Goal: Task Accomplishment & Management: Use online tool/utility

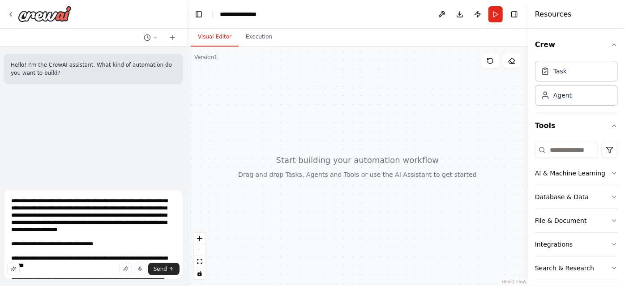
click at [20, 202] on textarea "**********" at bounding box center [93, 235] width 179 height 90
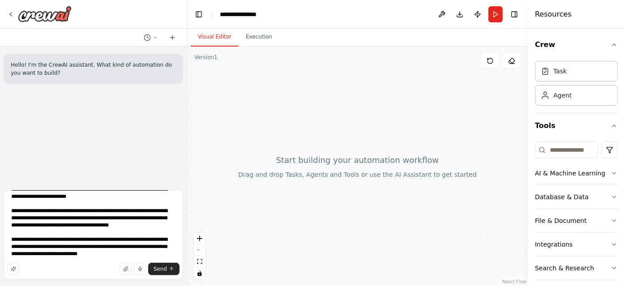
scroll to position [111, 0]
type textarea "**********"
click at [158, 269] on span "Send" at bounding box center [160, 268] width 13 height 7
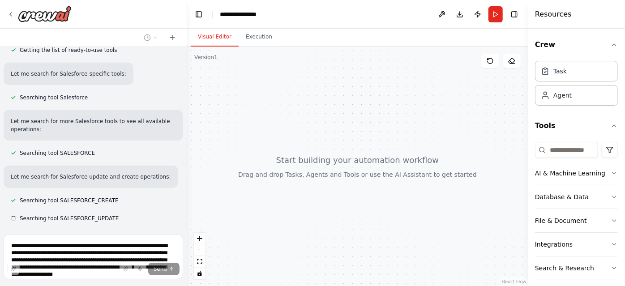
scroll to position [329, 0]
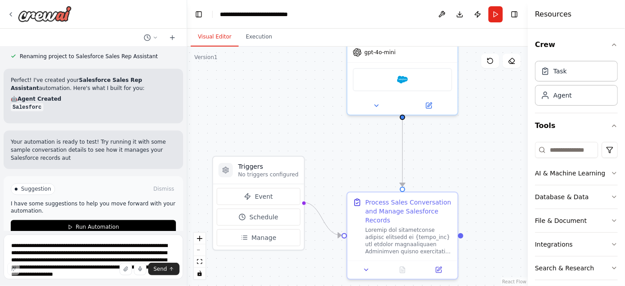
drag, startPoint x: 312, startPoint y: 165, endPoint x: 291, endPoint y: 76, distance: 92.0
click at [291, 76] on div ".deletable-edge-delete-btn { width: 20px; height: 20px; border: 0px solid #ffff…" at bounding box center [357, 166] width 341 height 239
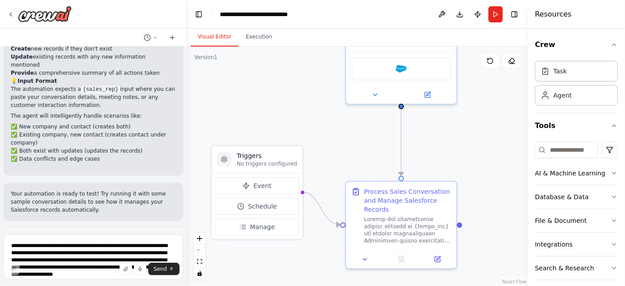
scroll to position [995, 0]
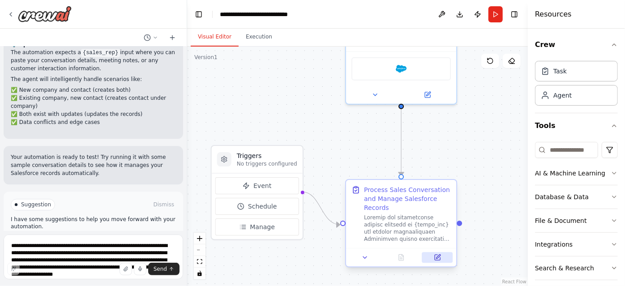
click at [436, 257] on icon at bounding box center [437, 257] width 5 height 5
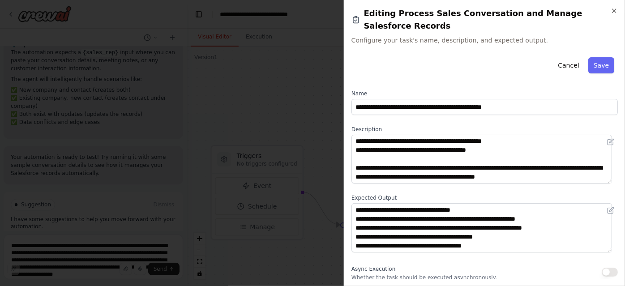
scroll to position [115, 0]
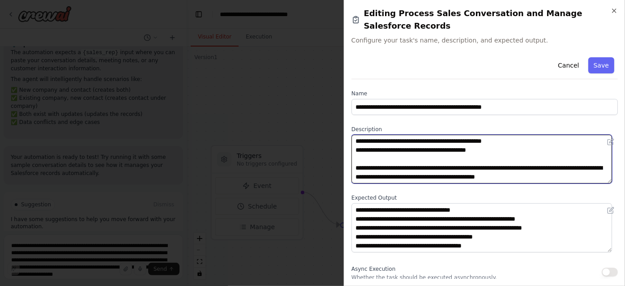
click at [491, 149] on textarea at bounding box center [481, 159] width 261 height 49
click at [395, 141] on textarea at bounding box center [481, 159] width 261 height 49
paste textarea "**********"
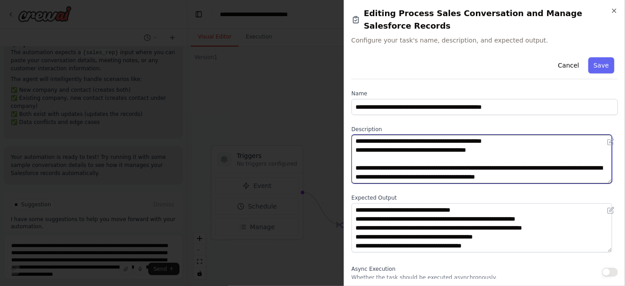
click at [368, 137] on textarea at bounding box center [481, 159] width 261 height 49
click at [359, 147] on textarea at bounding box center [481, 159] width 261 height 49
click at [359, 153] on textarea at bounding box center [481, 159] width 261 height 49
type textarea "**********"
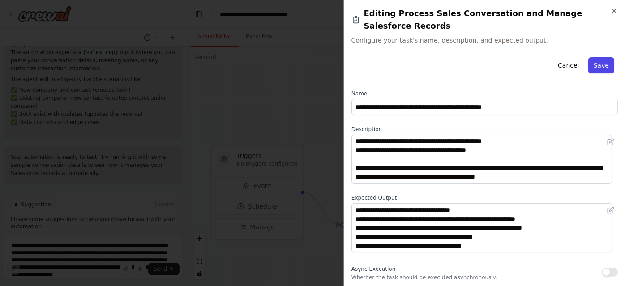
click at [593, 57] on button "Save" at bounding box center [601, 65] width 26 height 16
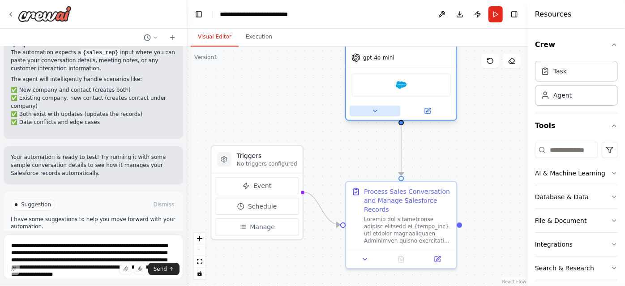
drag, startPoint x: 359, startPoint y: 90, endPoint x: 361, endPoint y: 119, distance: 29.6
click at [361, 116] on button at bounding box center [375, 111] width 51 height 11
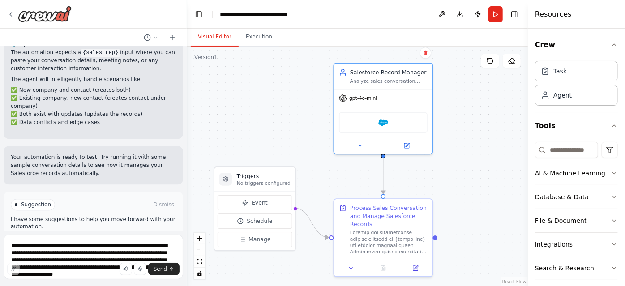
drag, startPoint x: 503, startPoint y: 106, endPoint x: 481, endPoint y: 133, distance: 35.0
click at [481, 133] on div ".deletable-edge-delete-btn { width: 20px; height: 20px; border: 0px solid #ffff…" at bounding box center [357, 166] width 341 height 239
click at [407, 145] on icon at bounding box center [406, 144] width 5 height 5
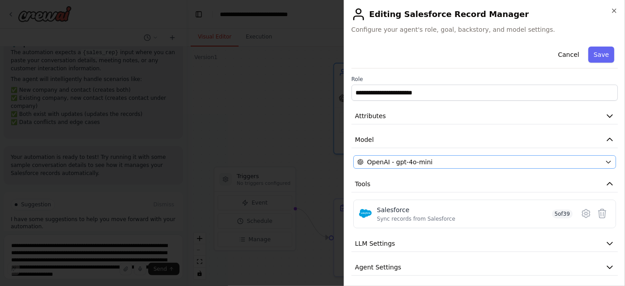
scroll to position [26, 0]
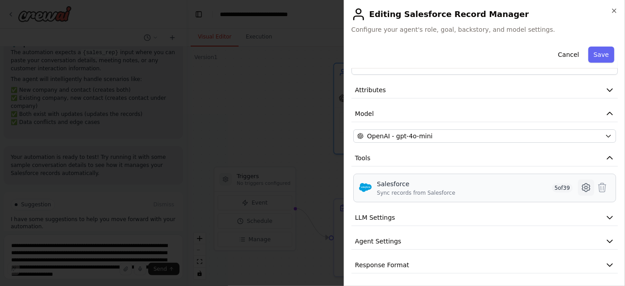
click at [581, 184] on icon at bounding box center [586, 187] width 11 height 11
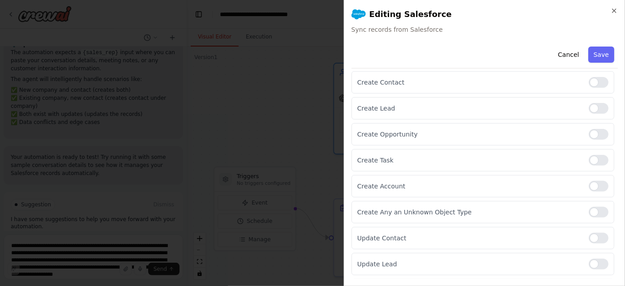
scroll to position [104, 0]
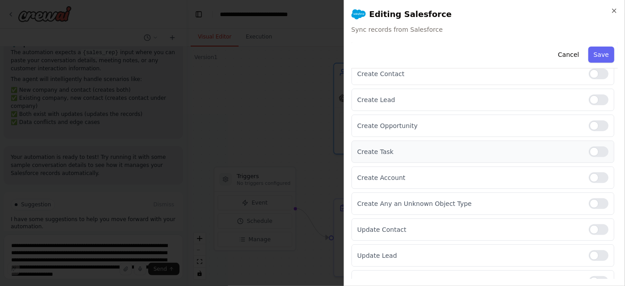
click at [595, 151] on div at bounding box center [599, 151] width 20 height 11
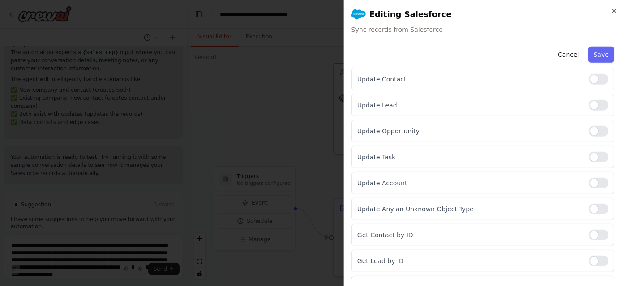
scroll to position [263, 0]
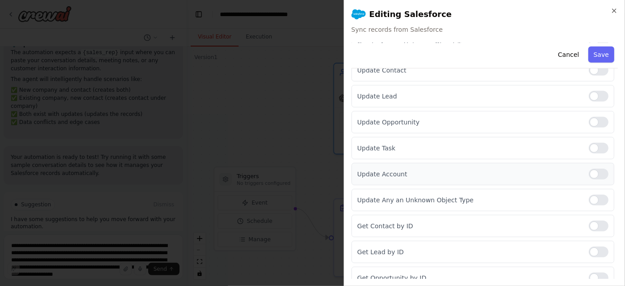
click at [590, 175] on div at bounding box center [599, 174] width 20 height 11
click at [594, 144] on div at bounding box center [599, 148] width 20 height 11
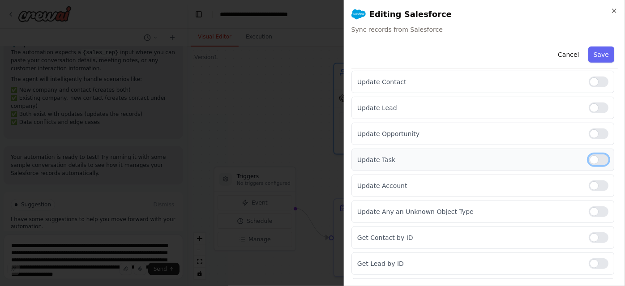
scroll to position [251, 0]
click at [604, 156] on div "Update Task" at bounding box center [482, 160] width 263 height 22
click at [595, 161] on div at bounding box center [599, 160] width 20 height 11
click at [598, 182] on div at bounding box center [599, 186] width 20 height 11
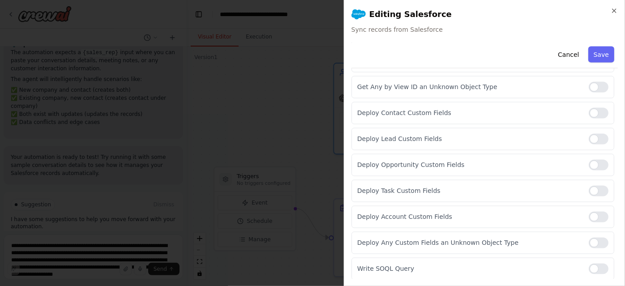
scroll to position [911, 0]
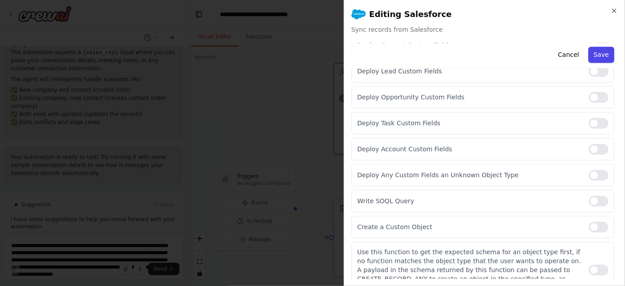
click at [589, 53] on button "Save" at bounding box center [601, 55] width 26 height 16
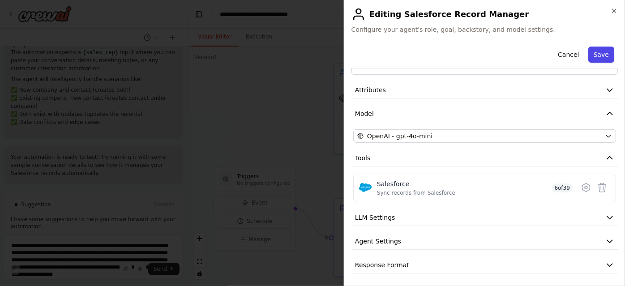
click at [592, 56] on button "Save" at bounding box center [601, 55] width 26 height 16
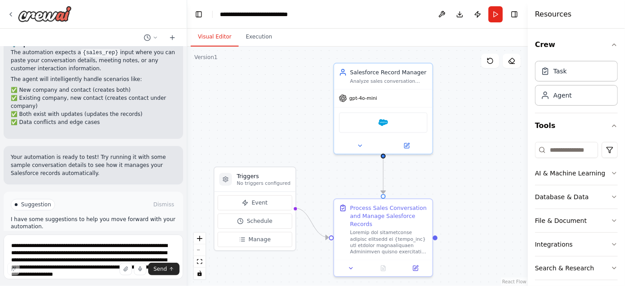
click at [73, 235] on button "Run Automation" at bounding box center [93, 242] width 165 height 14
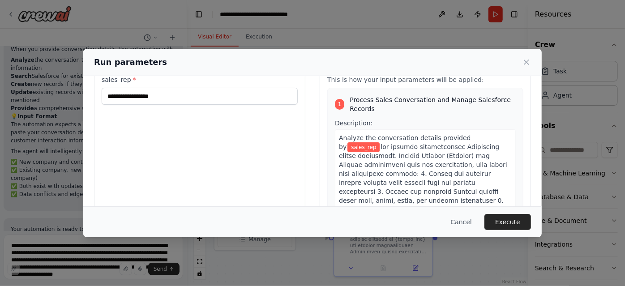
scroll to position [32, 0]
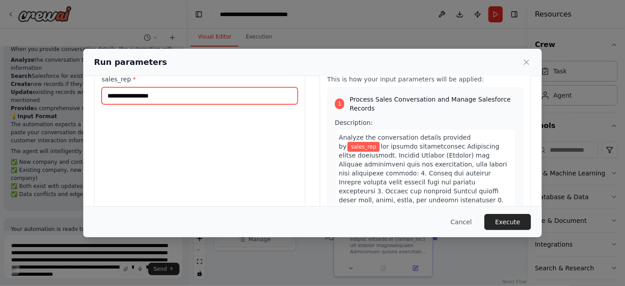
click at [166, 102] on input "sales_rep *" at bounding box center [200, 95] width 196 height 17
paste input "**********"
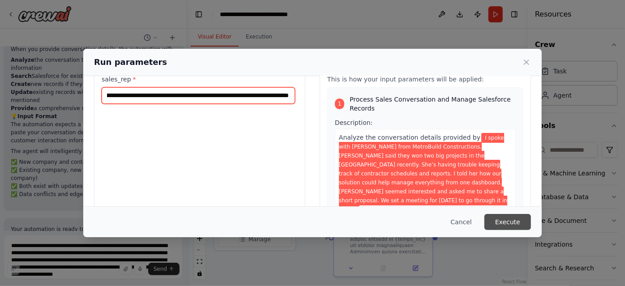
type input "**********"
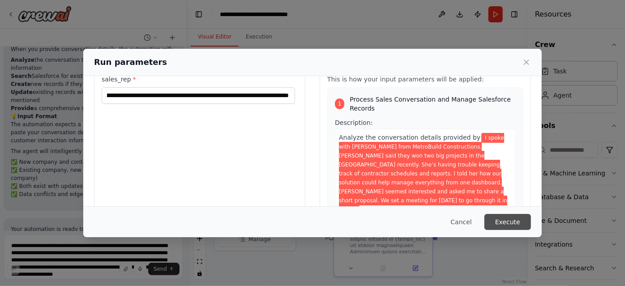
scroll to position [0, 0]
click at [507, 219] on button "Execute" at bounding box center [507, 222] width 47 height 16
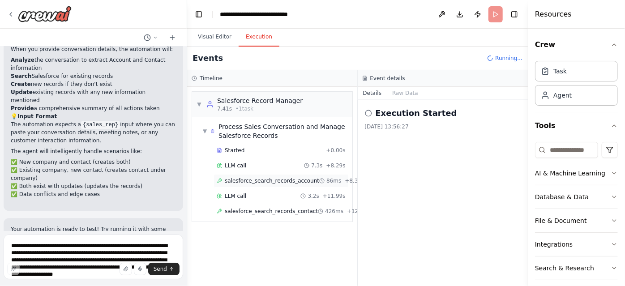
click at [259, 175] on div "salesforce_search_records_account 86ms + 8.39s" at bounding box center [281, 180] width 135 height 13
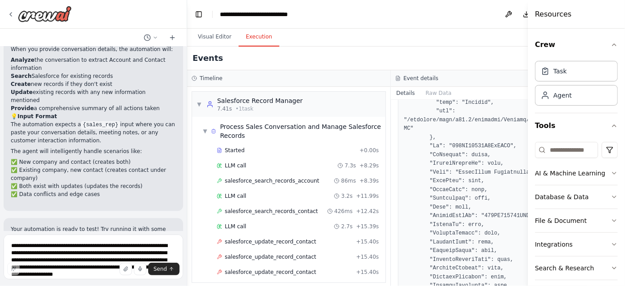
scroll to position [191, 0]
click at [289, 208] on span "salesforce_search_records_contact" at bounding box center [271, 211] width 93 height 7
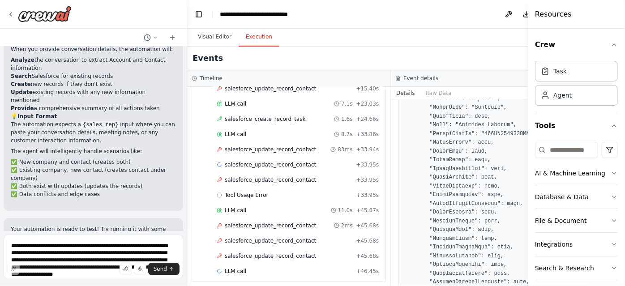
scroll to position [0, 0]
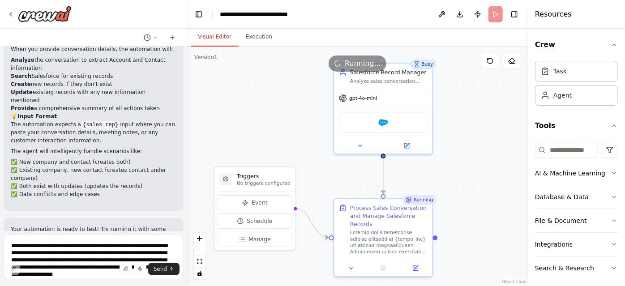
click at [222, 38] on button "Visual Editor" at bounding box center [215, 37] width 48 height 19
click at [410, 268] on button at bounding box center [415, 266] width 27 height 9
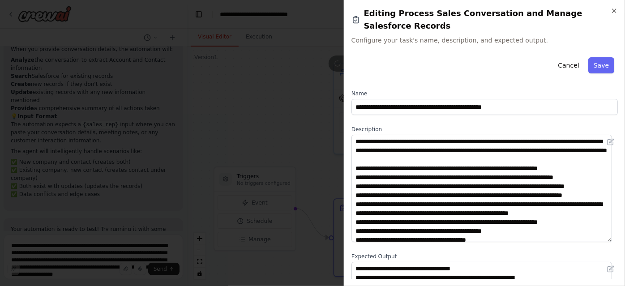
drag, startPoint x: 609, startPoint y: 166, endPoint x: 614, endPoint y: 224, distance: 58.4
click at [614, 224] on div "**********" at bounding box center [484, 166] width 266 height 225
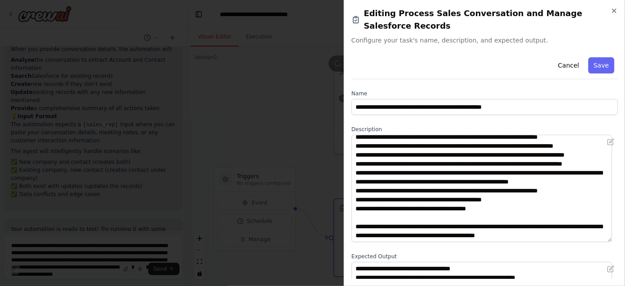
scroll to position [36, 0]
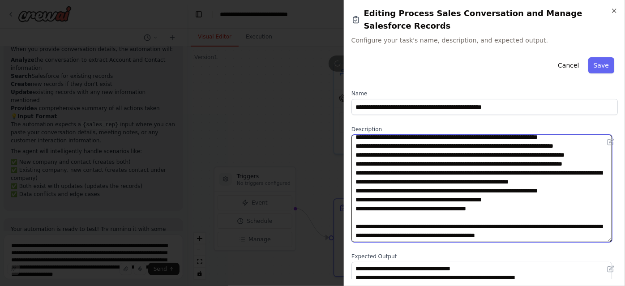
click at [396, 178] on textarea at bounding box center [481, 188] width 261 height 107
click at [396, 201] on textarea at bounding box center [481, 188] width 261 height 107
paste textarea "**********"
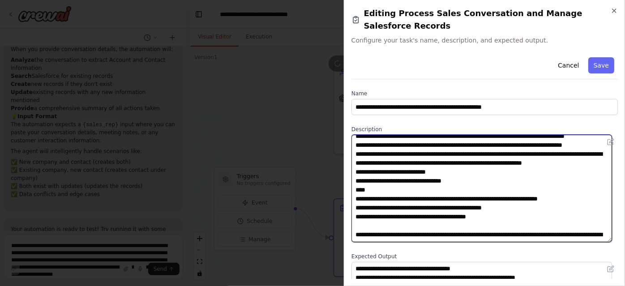
scroll to position [995, 0]
click at [388, 193] on textarea at bounding box center [481, 188] width 261 height 107
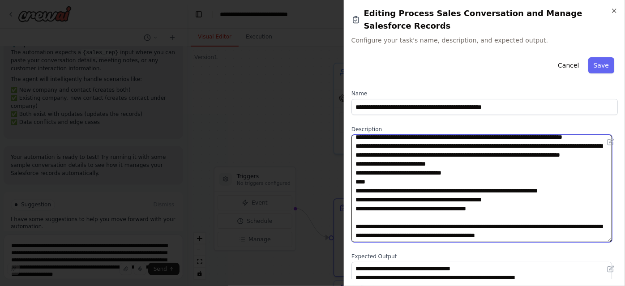
click at [469, 168] on textarea at bounding box center [481, 188] width 261 height 107
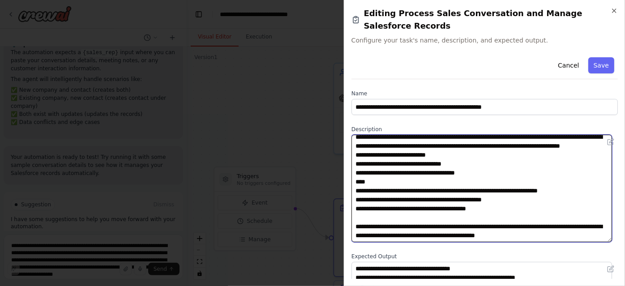
click at [450, 159] on textarea at bounding box center [481, 188] width 261 height 107
click at [466, 168] on textarea at bounding box center [481, 188] width 261 height 107
click at [466, 159] on textarea at bounding box center [481, 188] width 261 height 107
click at [491, 170] on textarea at bounding box center [481, 188] width 261 height 107
click at [471, 159] on textarea at bounding box center [481, 188] width 261 height 107
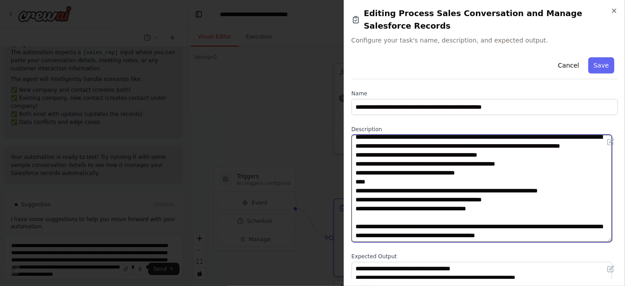
click at [494, 174] on textarea at bounding box center [481, 188] width 261 height 107
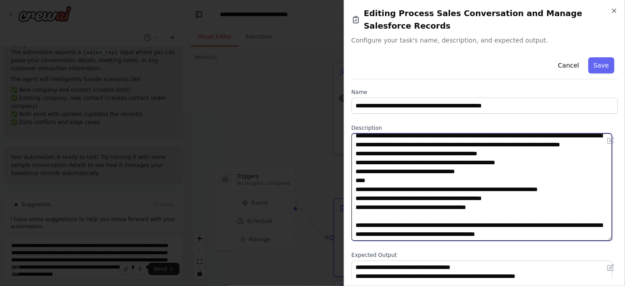
click at [474, 178] on textarea at bounding box center [481, 186] width 261 height 107
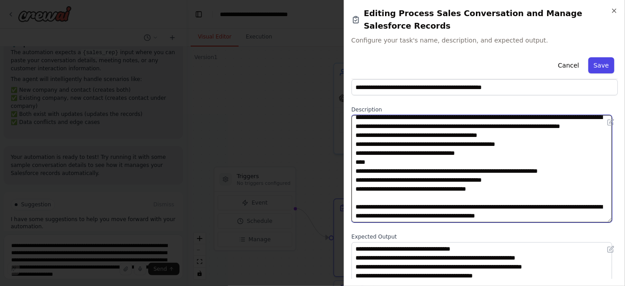
type textarea "**********"
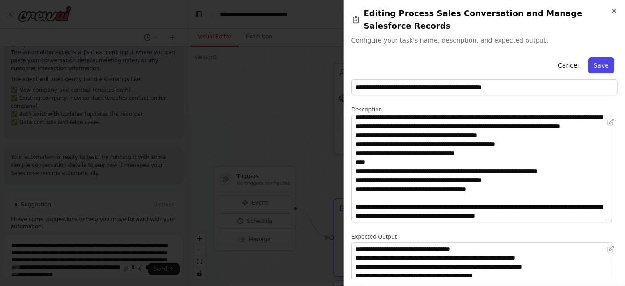
click at [593, 57] on button "Save" at bounding box center [601, 65] width 26 height 16
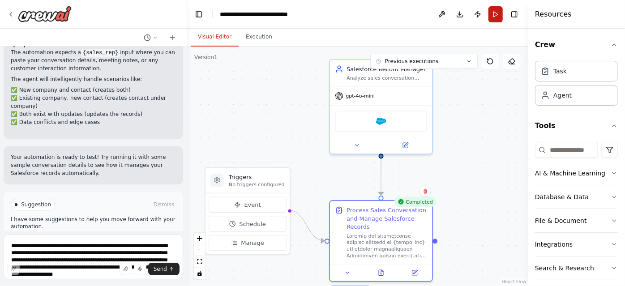
click at [492, 19] on button "Run" at bounding box center [495, 14] width 14 height 16
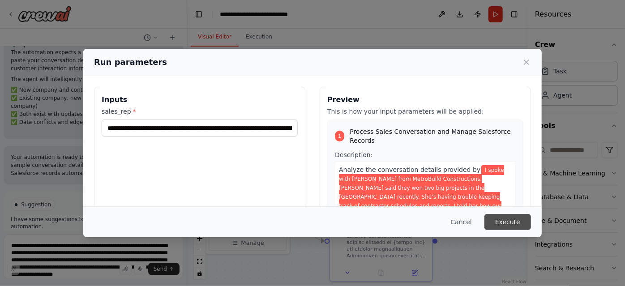
click at [509, 218] on button "Execute" at bounding box center [507, 222] width 47 height 16
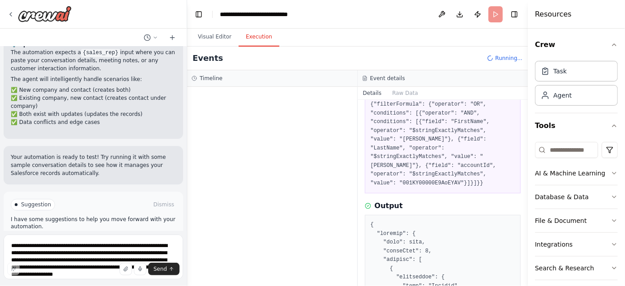
scroll to position [0, 0]
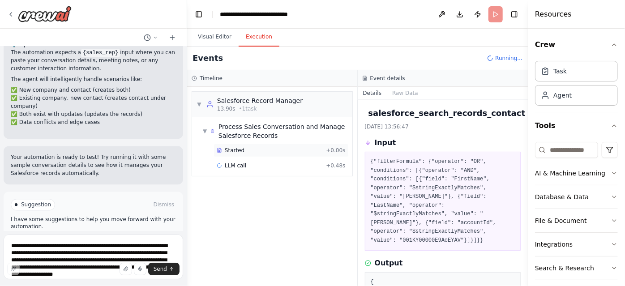
click at [256, 154] on div "Started + 0.00s" at bounding box center [281, 150] width 135 height 13
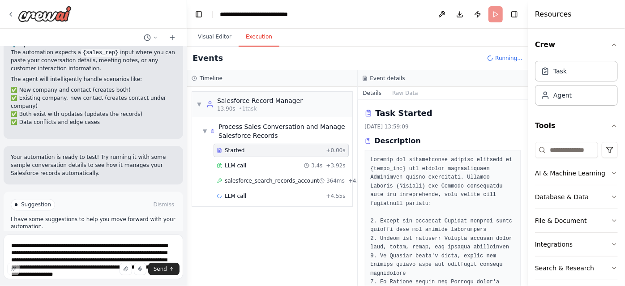
click at [267, 167] on div "LLM call 3.4s + 3.92s" at bounding box center [281, 165] width 129 height 7
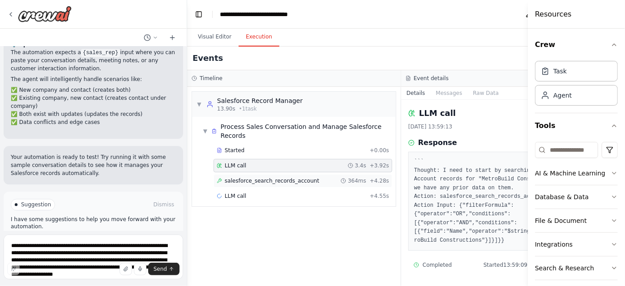
click at [259, 181] on span "salesforce_search_records_account" at bounding box center [272, 180] width 94 height 7
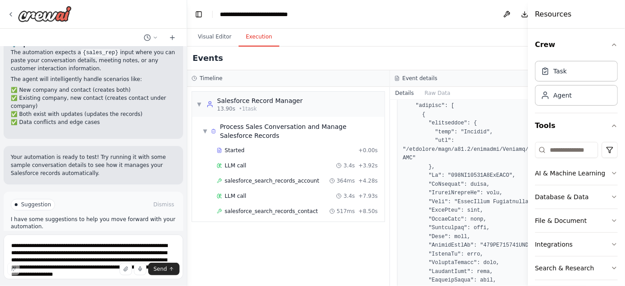
scroll to position [159, 0]
click at [305, 209] on div "salesforce_search_records_contact 517ms + 8.50s" at bounding box center [297, 211] width 161 height 7
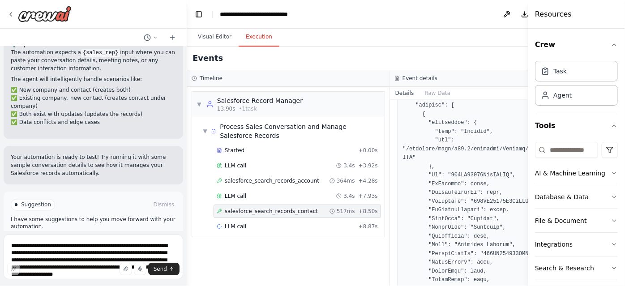
scroll to position [244, 0]
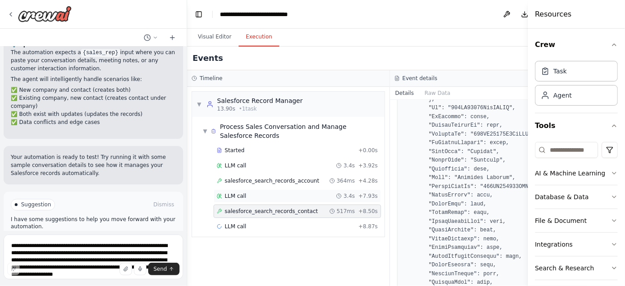
click at [288, 195] on div "LLM call 3.4s + 7.93s" at bounding box center [297, 195] width 161 height 7
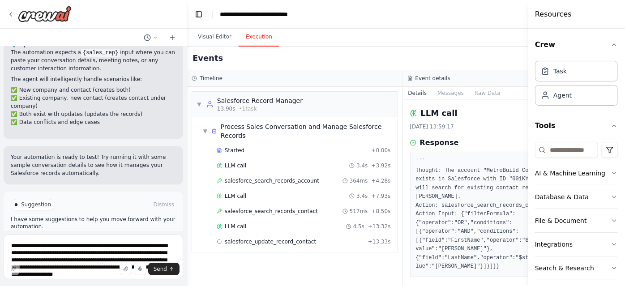
scroll to position [6, 0]
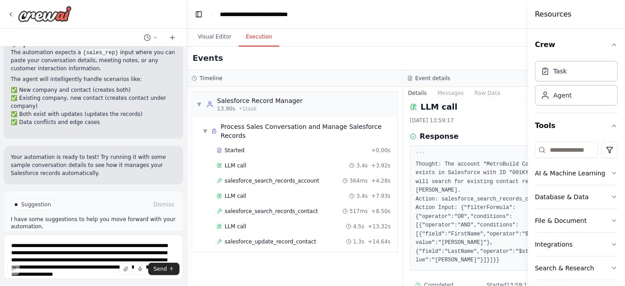
click at [317, 238] on div "salesforce_update_record_contact 1.3s + 14.64s" at bounding box center [304, 241] width 174 height 7
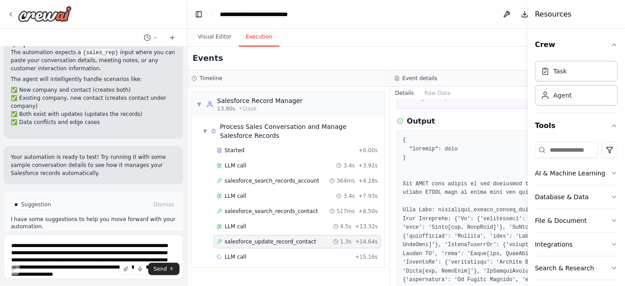
scroll to position [91, 0]
click at [272, 256] on div "LLM call + 15.16s" at bounding box center [297, 256] width 161 height 7
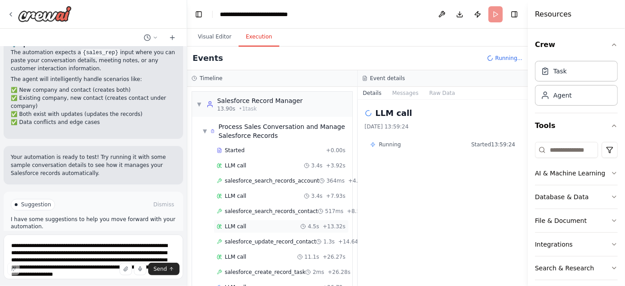
scroll to position [19, 0]
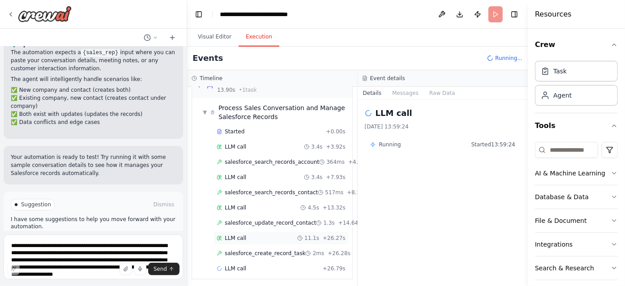
click at [249, 236] on div "LLM call 11.1s + 26.27s" at bounding box center [281, 238] width 129 height 7
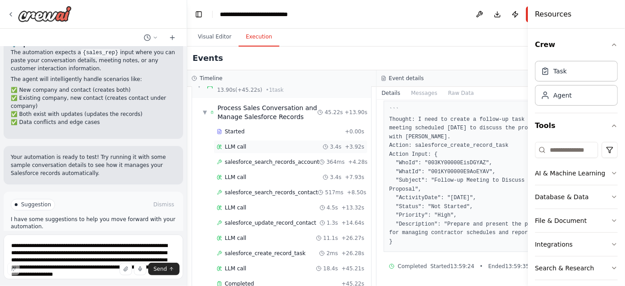
scroll to position [43, 0]
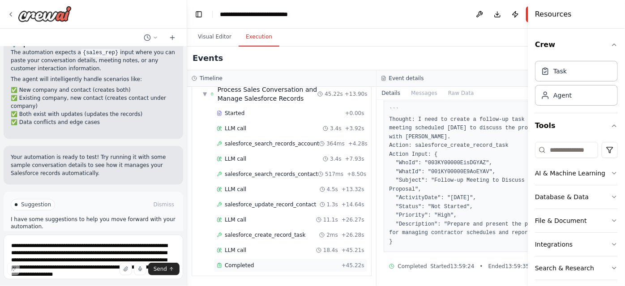
click at [269, 267] on div "Completed" at bounding box center [277, 265] width 121 height 7
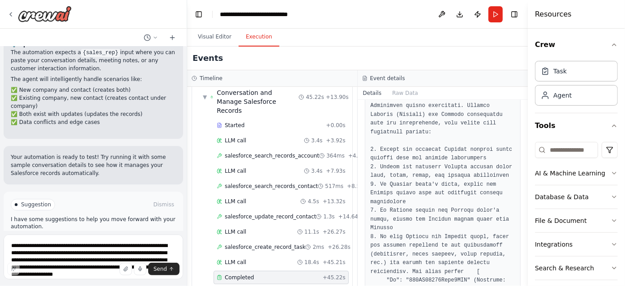
scroll to position [0, 0]
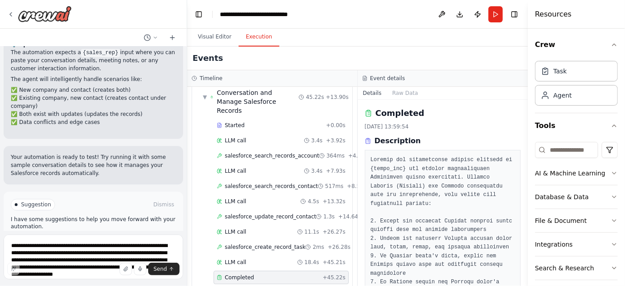
click at [458, 42] on div "Visual Editor Execution" at bounding box center [357, 38] width 341 height 18
click at [518, 14] on button "Toggle Right Sidebar" at bounding box center [514, 14] width 13 height 13
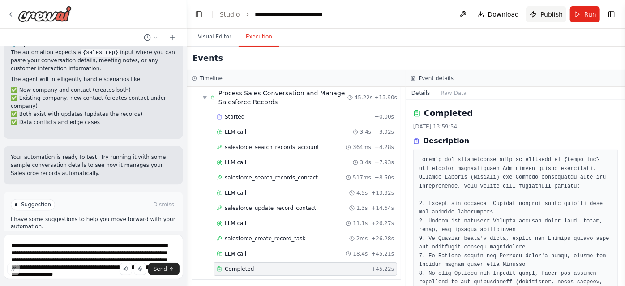
click at [553, 16] on span "Publish" at bounding box center [551, 14] width 22 height 9
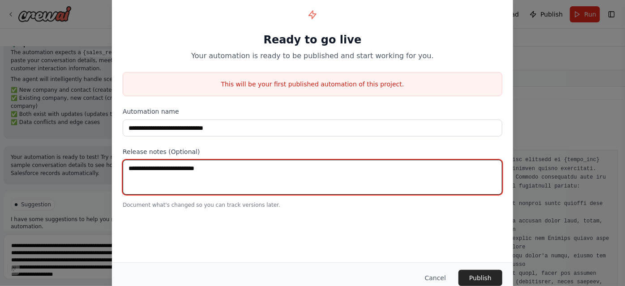
click at [235, 167] on textarea at bounding box center [313, 177] width 380 height 35
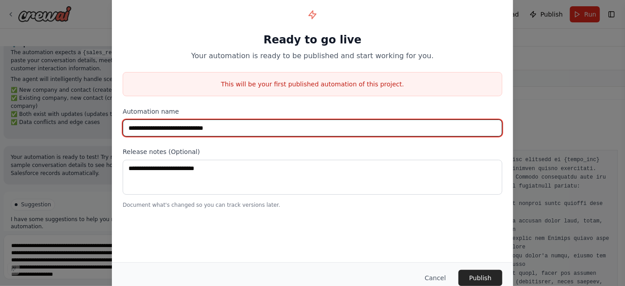
click at [229, 132] on input "**********" at bounding box center [313, 128] width 380 height 17
drag, startPoint x: 124, startPoint y: 128, endPoint x: 222, endPoint y: 131, distance: 98.1
click at [222, 131] on input "**********" at bounding box center [313, 128] width 380 height 17
paste input "**********"
type input "**********"
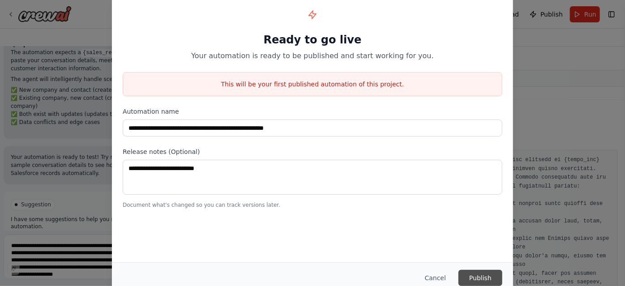
click at [479, 279] on button "Publish" at bounding box center [480, 278] width 44 height 16
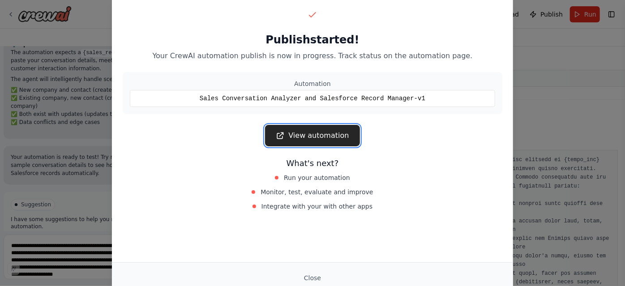
click at [306, 138] on link "View automation" at bounding box center [312, 135] width 94 height 21
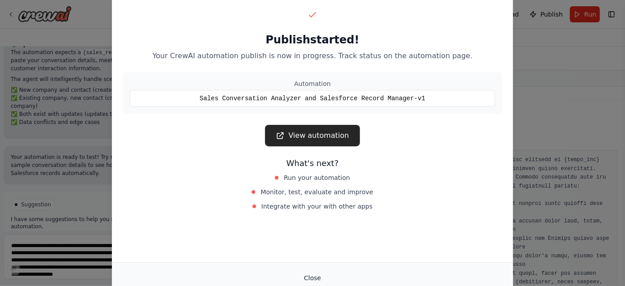
click at [315, 275] on button "Close" at bounding box center [312, 278] width 31 height 16
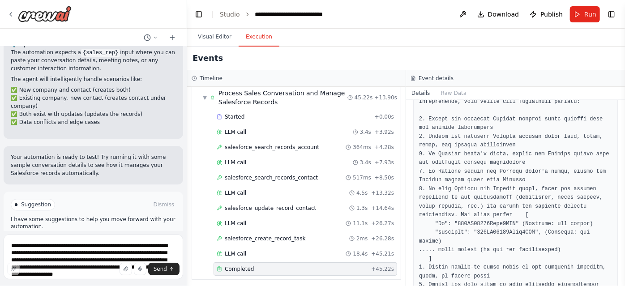
scroll to position [0, 0]
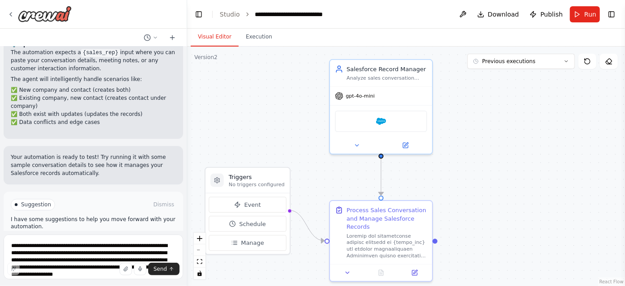
click at [218, 44] on button "Visual Editor" at bounding box center [215, 37] width 48 height 19
click at [410, 267] on button at bounding box center [414, 271] width 29 height 10
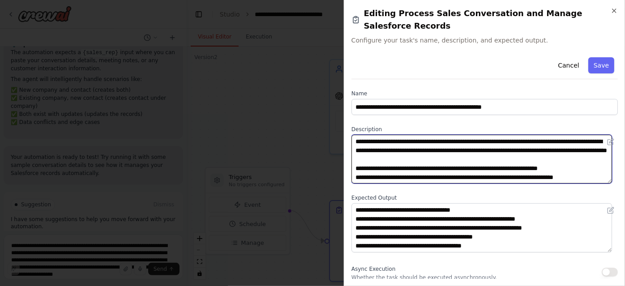
click at [481, 135] on textarea at bounding box center [481, 159] width 261 height 49
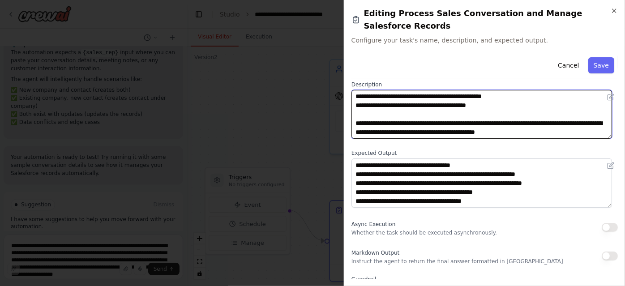
scroll to position [170, 0]
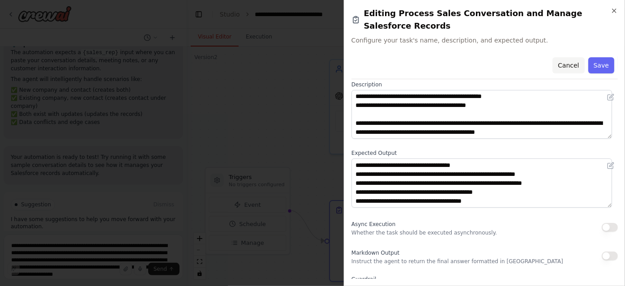
click at [559, 59] on button "Cancel" at bounding box center [568, 65] width 32 height 16
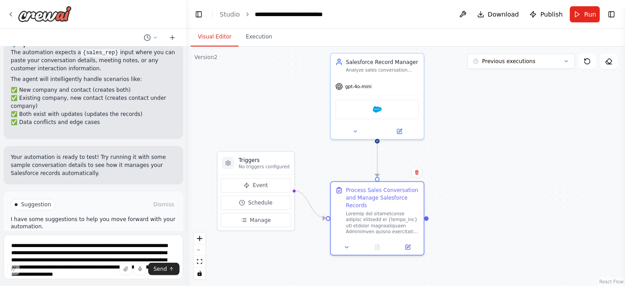
drag, startPoint x: 494, startPoint y: 173, endPoint x: 498, endPoint y: 160, distance: 13.7
click at [498, 160] on div ".deletable-edge-delete-btn { width: 20px; height: 20px; border: 0px solid #ffff…" at bounding box center [406, 166] width 438 height 239
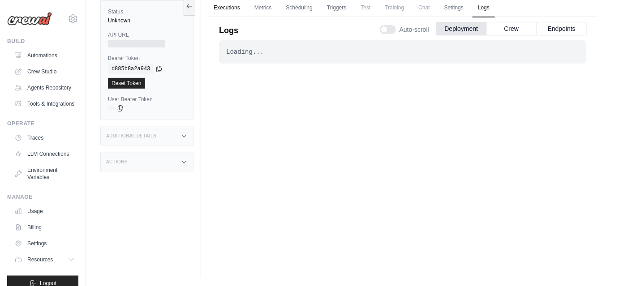
click at [232, 9] on link "Executions" at bounding box center [226, 8] width 37 height 19
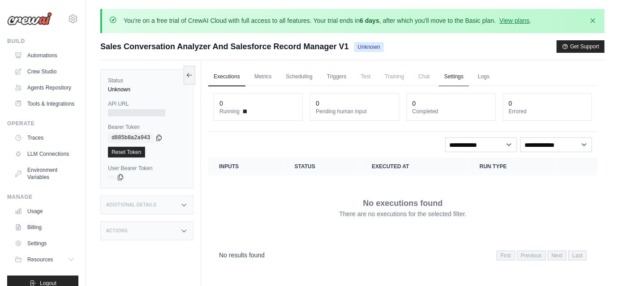
click at [443, 79] on link "Settings" at bounding box center [454, 77] width 30 height 19
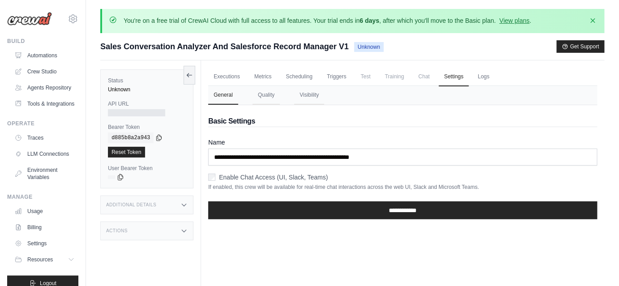
scroll to position [11, 0]
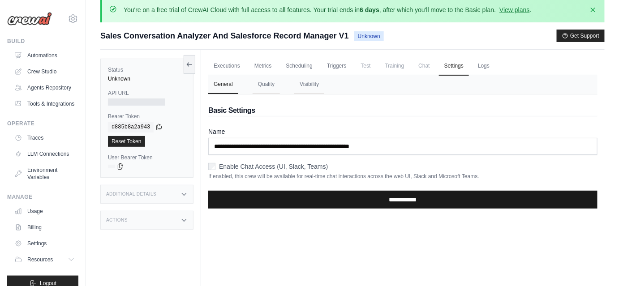
click at [348, 201] on input "**********" at bounding box center [402, 200] width 389 height 18
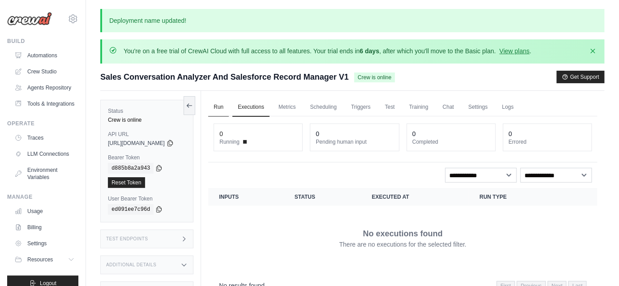
click at [229, 108] on link "Run" at bounding box center [218, 107] width 21 height 19
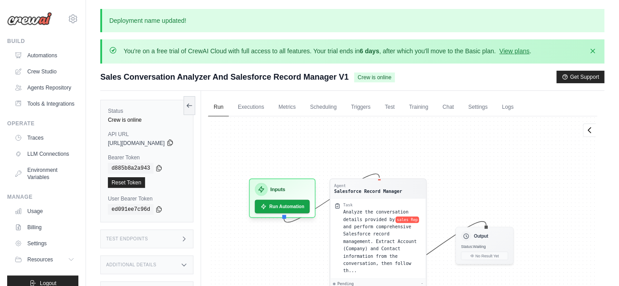
click at [174, 142] on icon at bounding box center [170, 142] width 7 height 7
click at [157, 206] on icon at bounding box center [159, 209] width 5 height 6
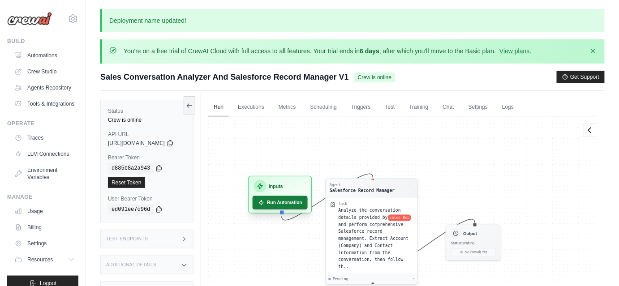
click at [285, 202] on button "Run Automation" at bounding box center [279, 202] width 55 height 13
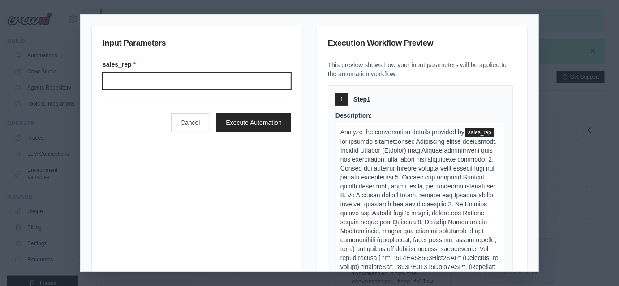
click at [123, 85] on input "Sales rep" at bounding box center [197, 81] width 188 height 17
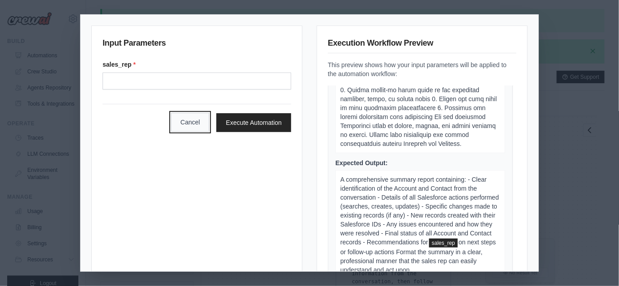
click at [188, 129] on button "Cancel" at bounding box center [190, 122] width 38 height 19
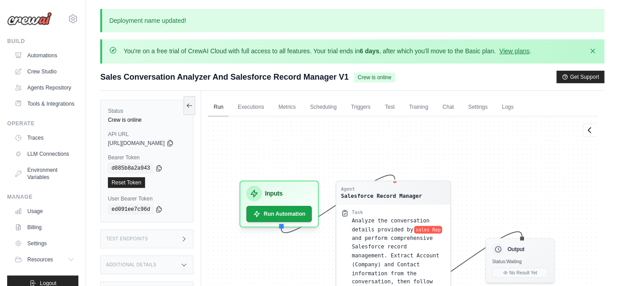
click at [229, 114] on link "Run" at bounding box center [218, 107] width 21 height 19
click at [260, 105] on link "Executions" at bounding box center [250, 107] width 37 height 19
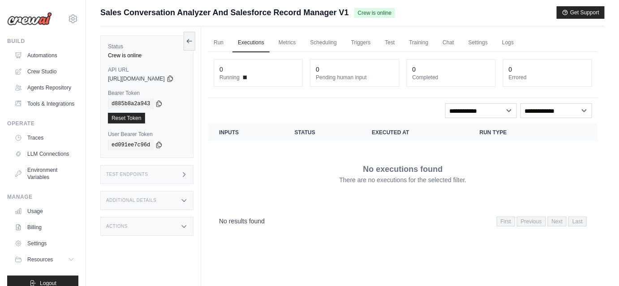
click at [278, 173] on div "No executions found There are no executions for the selected filter." at bounding box center [402, 174] width 367 height 50
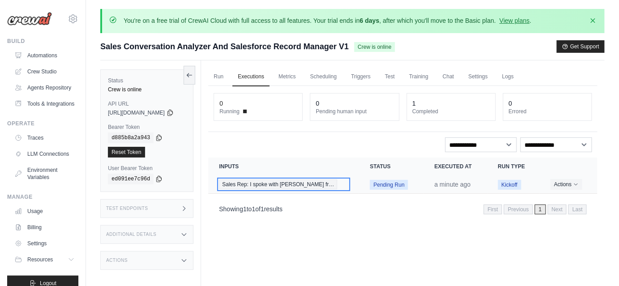
click at [295, 184] on span "Sales Rep: I spoke with Michael Grant fr…" at bounding box center [278, 184] width 118 height 10
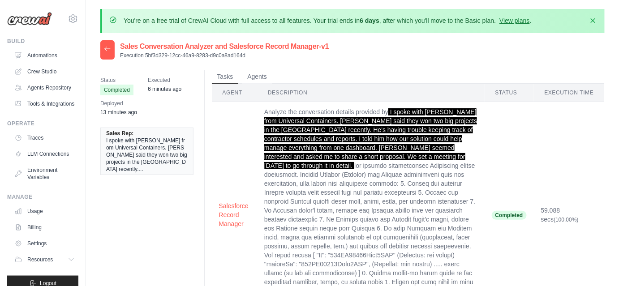
click at [110, 55] on div at bounding box center [107, 49] width 14 height 19
click at [108, 51] on icon at bounding box center [107, 48] width 7 height 7
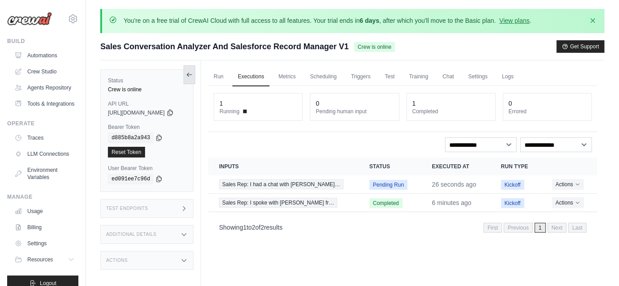
click at [195, 81] on button at bounding box center [190, 74] width 12 height 19
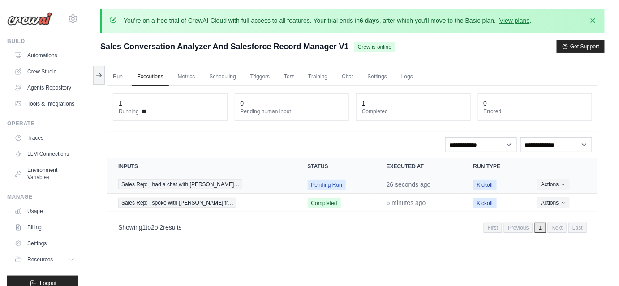
scroll to position [13, 0]
